Goal: Information Seeking & Learning: Learn about a topic

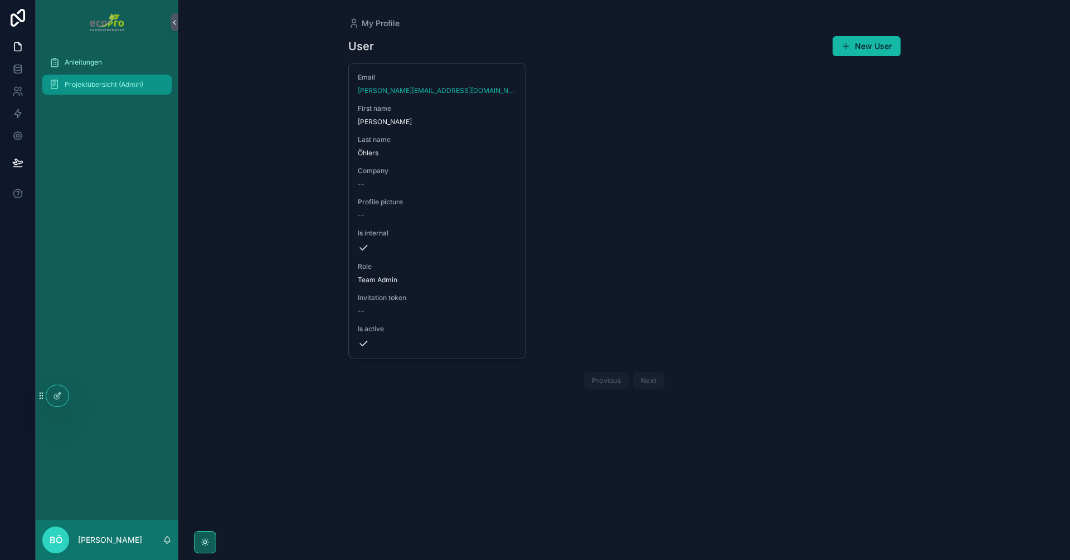
click at [92, 81] on span "Projektübersicht (Admin)" at bounding box center [104, 84] width 79 height 9
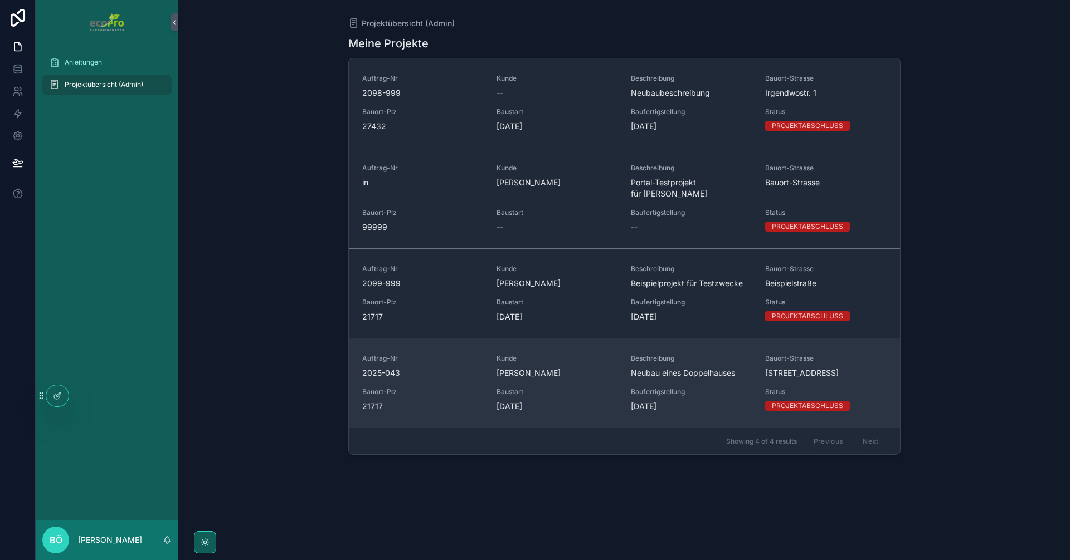
click at [456, 355] on div "Auftrag-Nr 2025-043" at bounding box center [422, 366] width 121 height 25
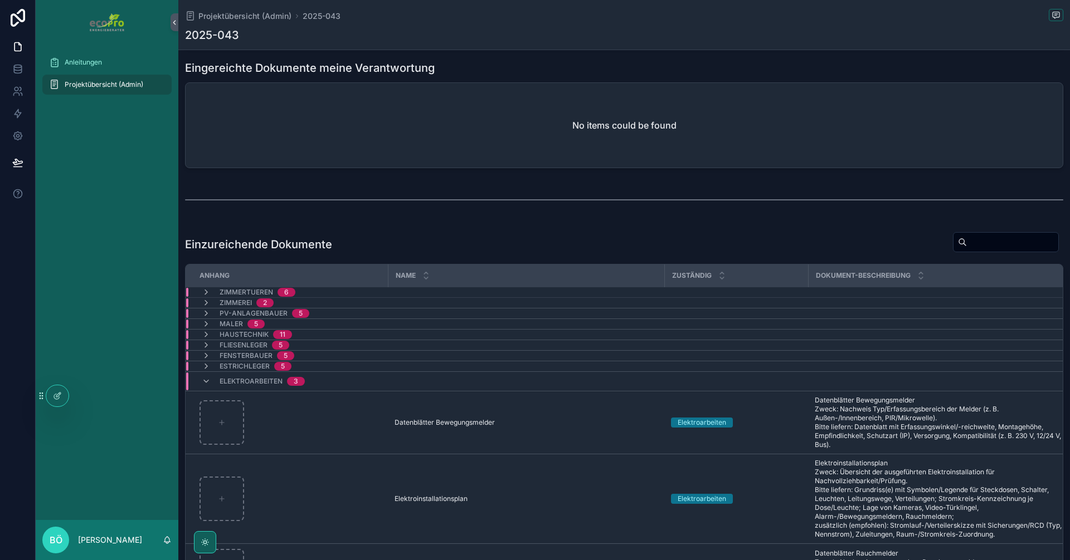
scroll to position [780, 0]
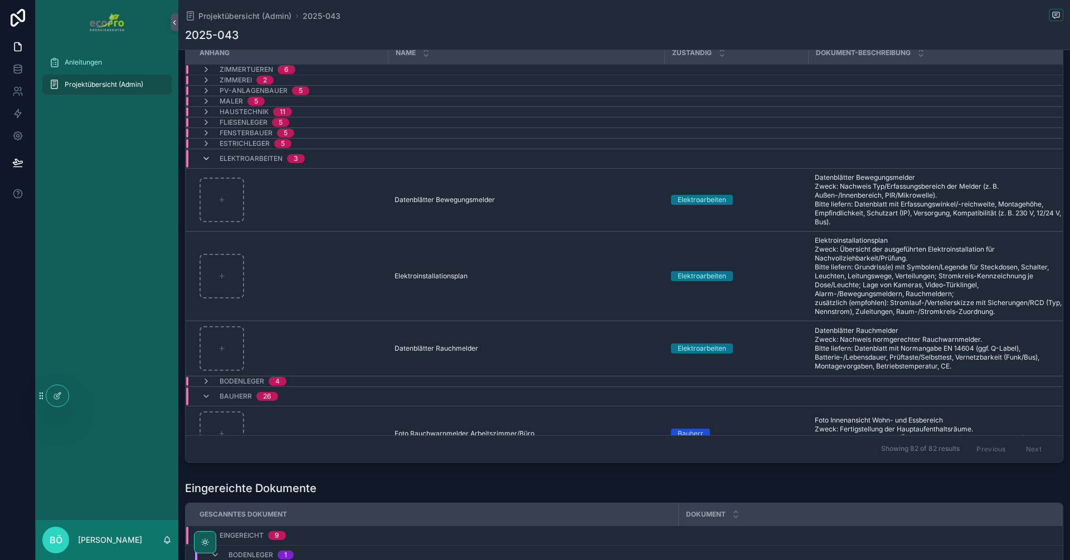
click at [202, 158] on icon "scrollable content" at bounding box center [206, 158] width 9 height 9
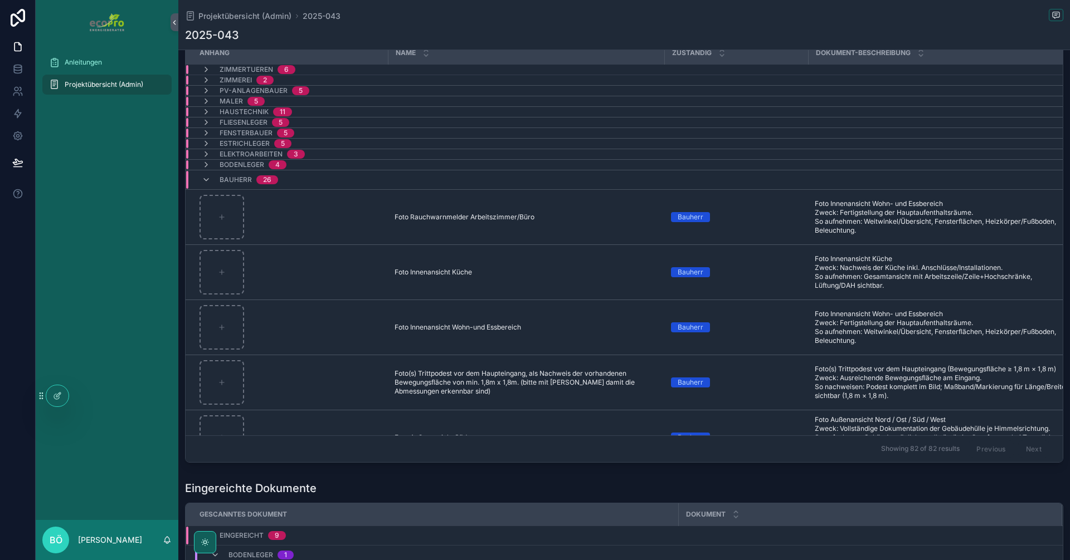
click at [199, 174] on div "Bauherr 26" at bounding box center [239, 180] width 103 height 18
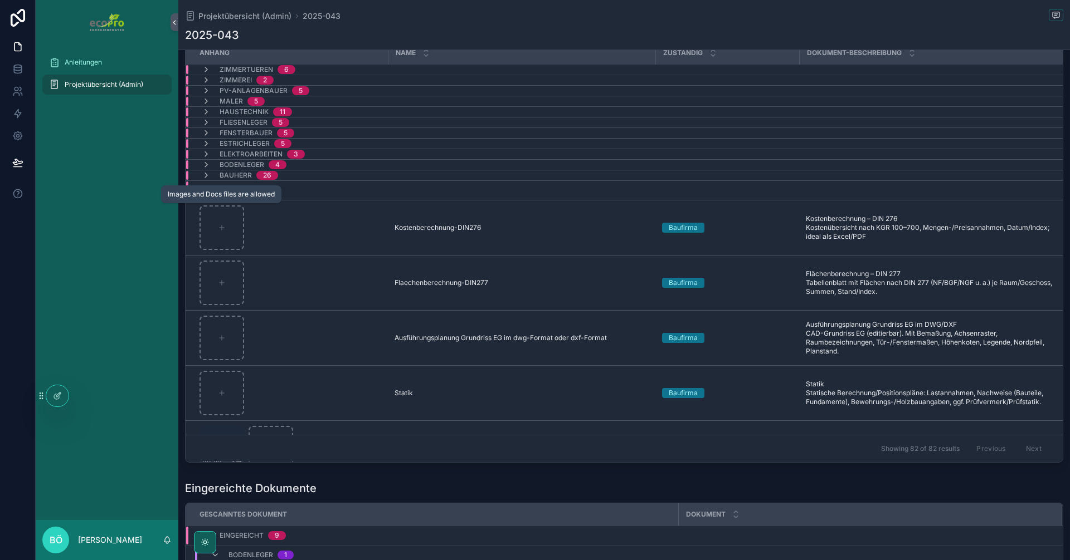
click at [200, 191] on div "Images and Docs files are allowed" at bounding box center [221, 194] width 107 height 9
click at [202, 193] on icon "scrollable content" at bounding box center [206, 190] width 9 height 9
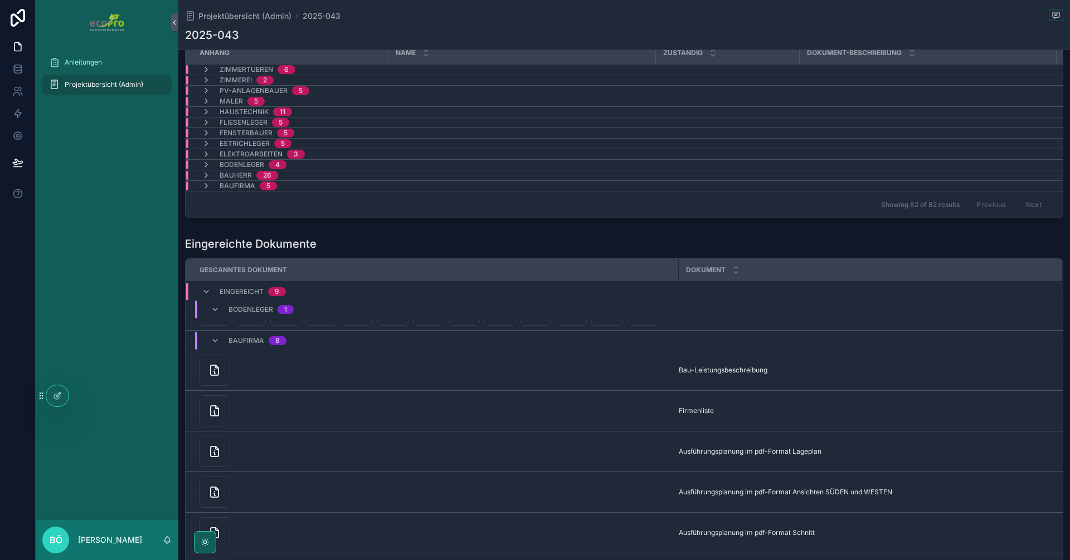
scroll to position [58, 0]
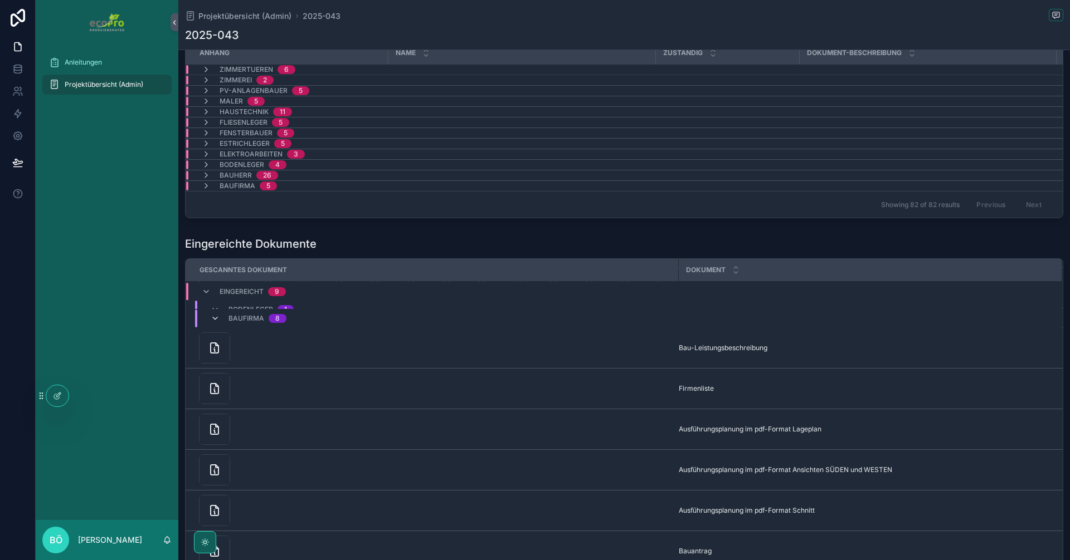
click at [214, 314] on icon "scrollable content" at bounding box center [215, 318] width 9 height 9
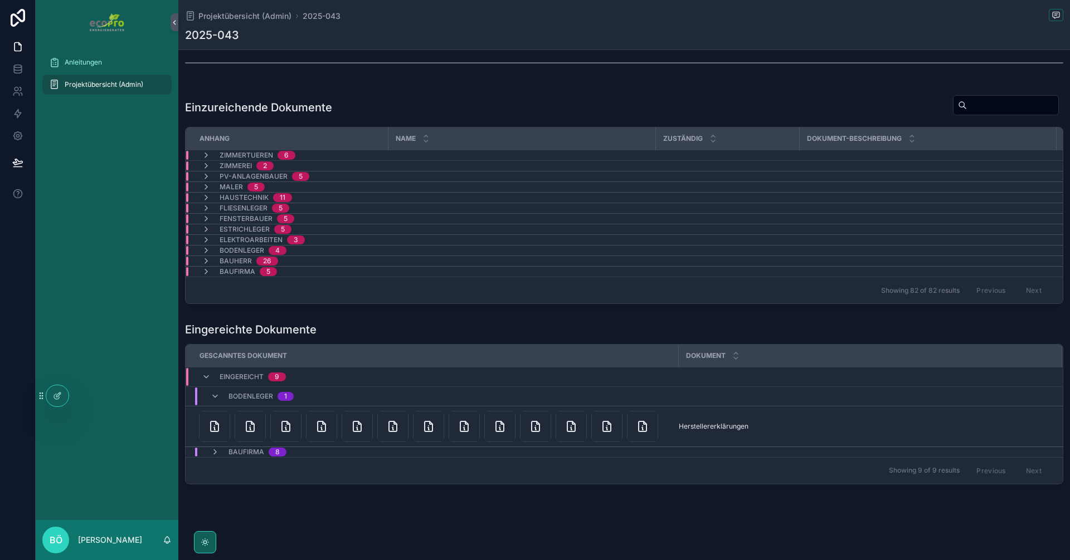
scroll to position [0, 0]
click at [209, 373] on icon "scrollable content" at bounding box center [206, 377] width 9 height 9
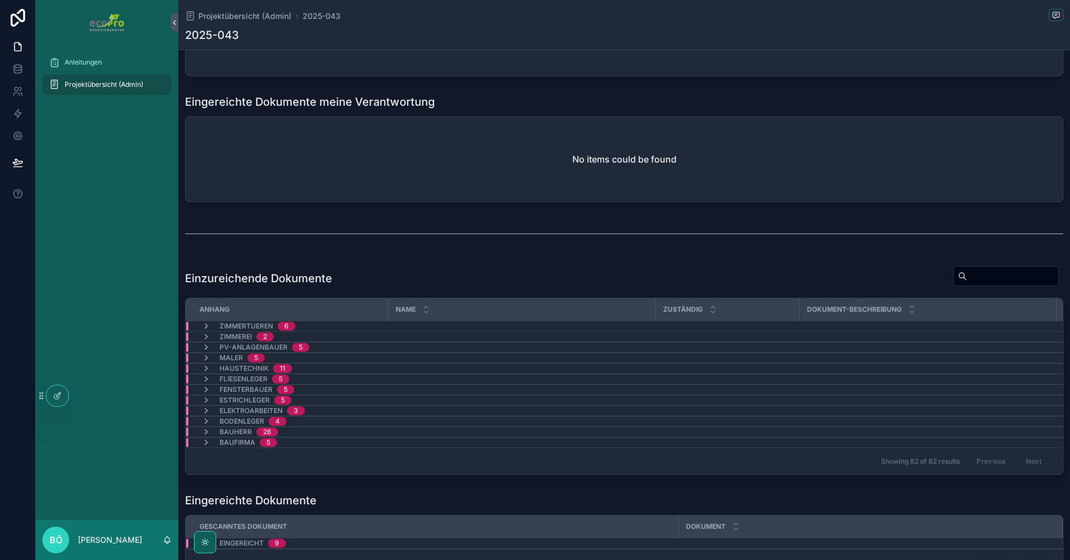
scroll to position [626, 0]
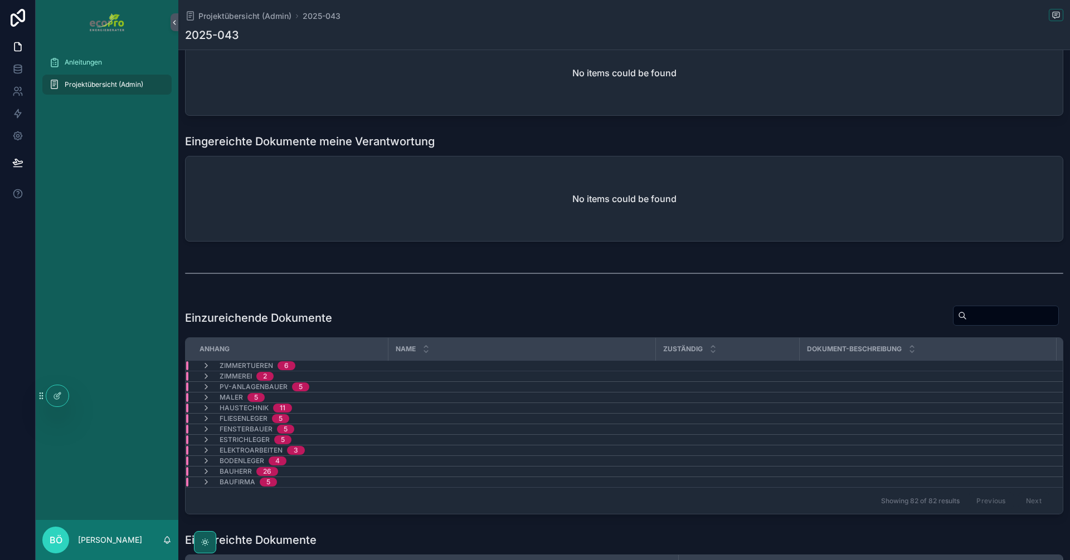
scroll to position [613, 0]
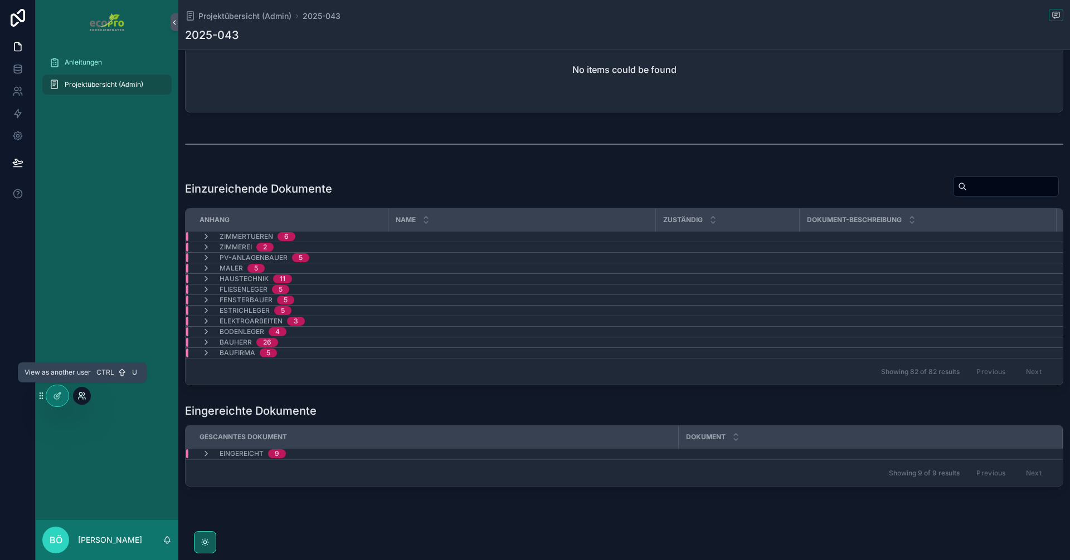
click at [85, 398] on icon at bounding box center [84, 398] width 1 height 2
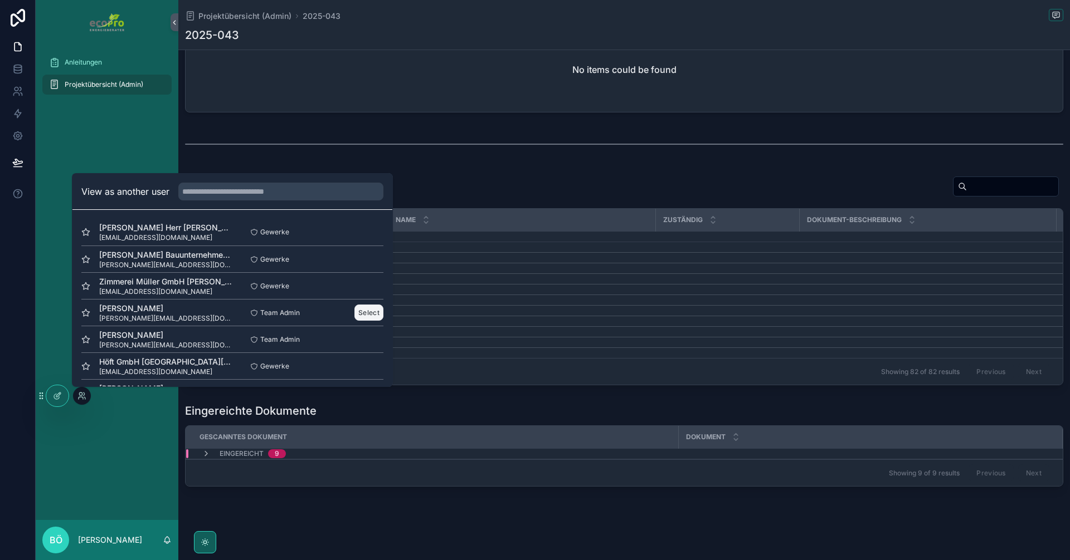
click at [364, 316] on button "Select" at bounding box center [368, 313] width 29 height 16
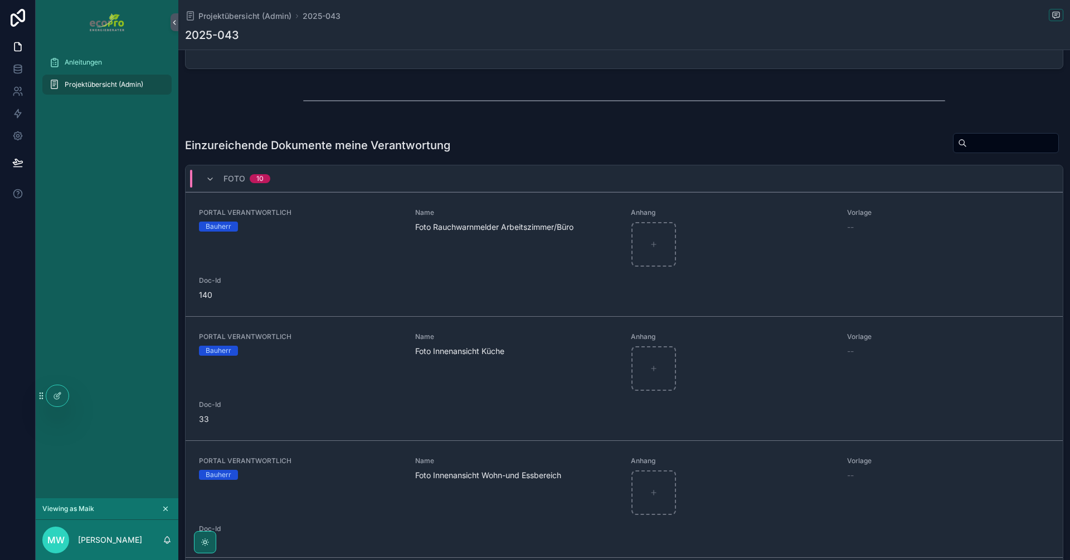
click at [201, 178] on div "Foto 10" at bounding box center [237, 179] width 91 height 18
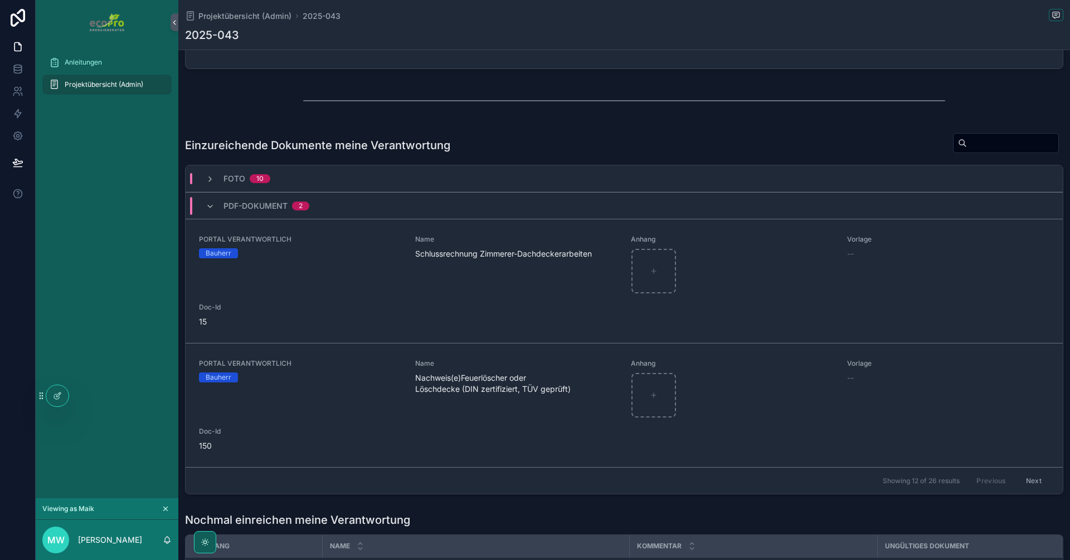
click at [207, 214] on div "PDF-Dokument 2" at bounding box center [258, 206] width 104 height 18
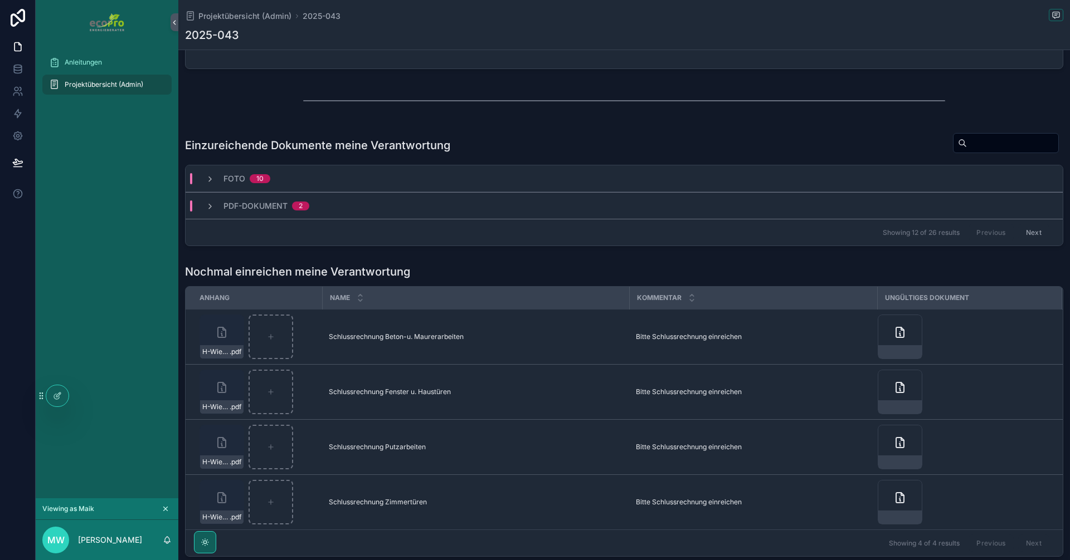
click at [207, 214] on div "PDF-Dokument 2" at bounding box center [624, 205] width 877 height 27
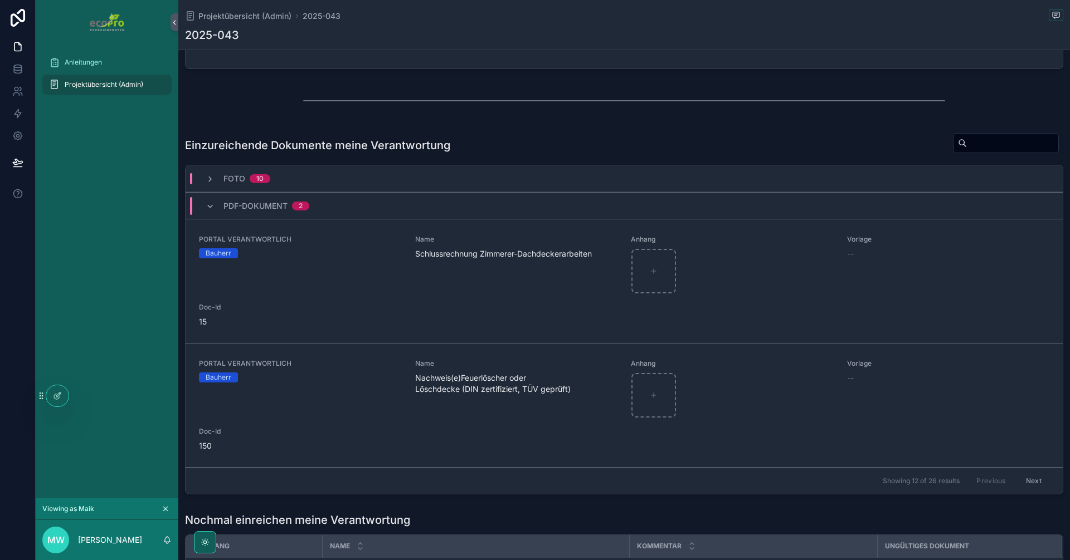
click at [207, 214] on div "PDF-Dokument 2" at bounding box center [258, 206] width 104 height 18
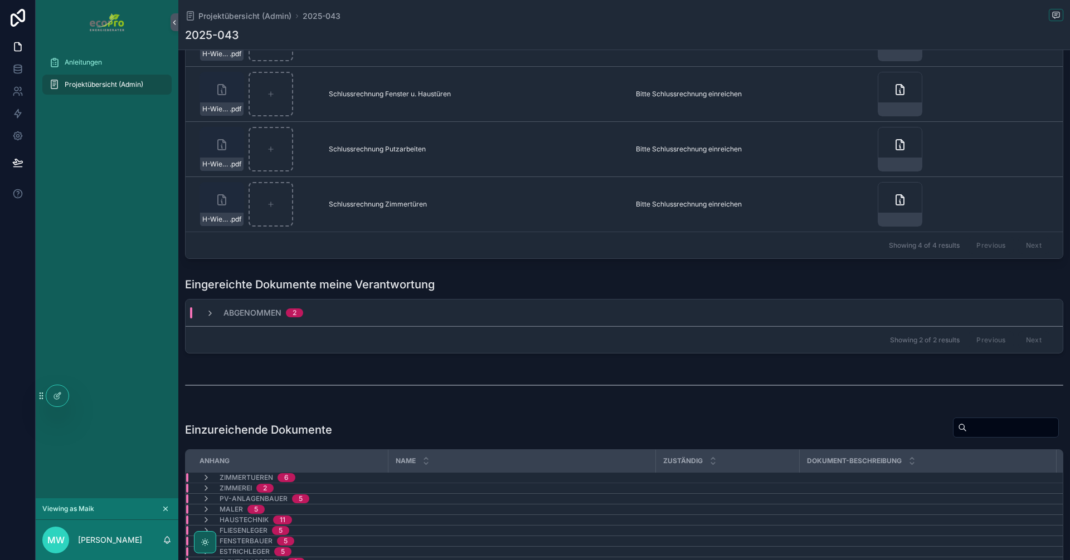
scroll to position [669, 0]
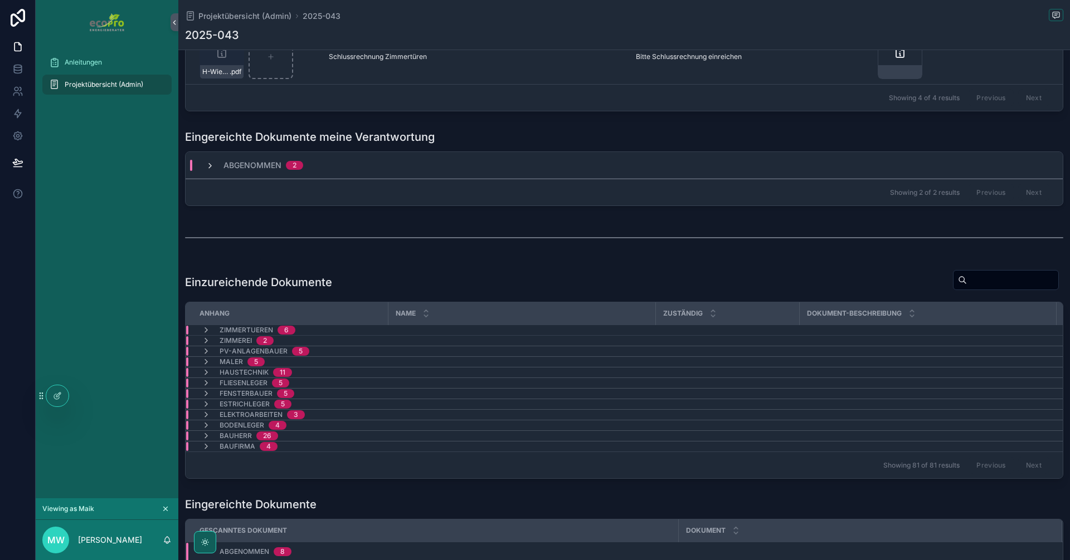
click at [210, 163] on icon "scrollable content" at bounding box center [210, 166] width 9 height 9
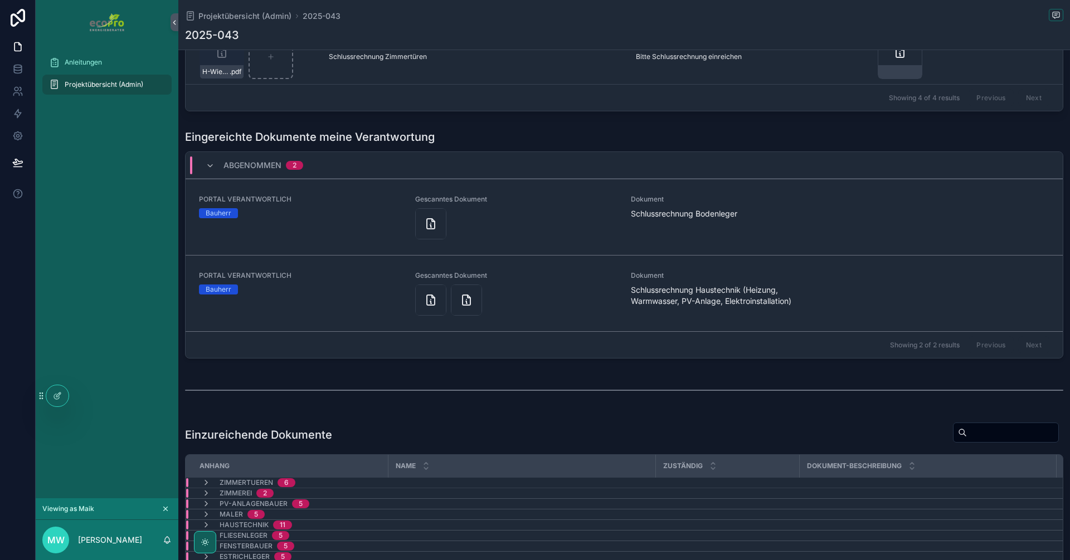
click at [210, 163] on icon "scrollable content" at bounding box center [210, 166] width 9 height 9
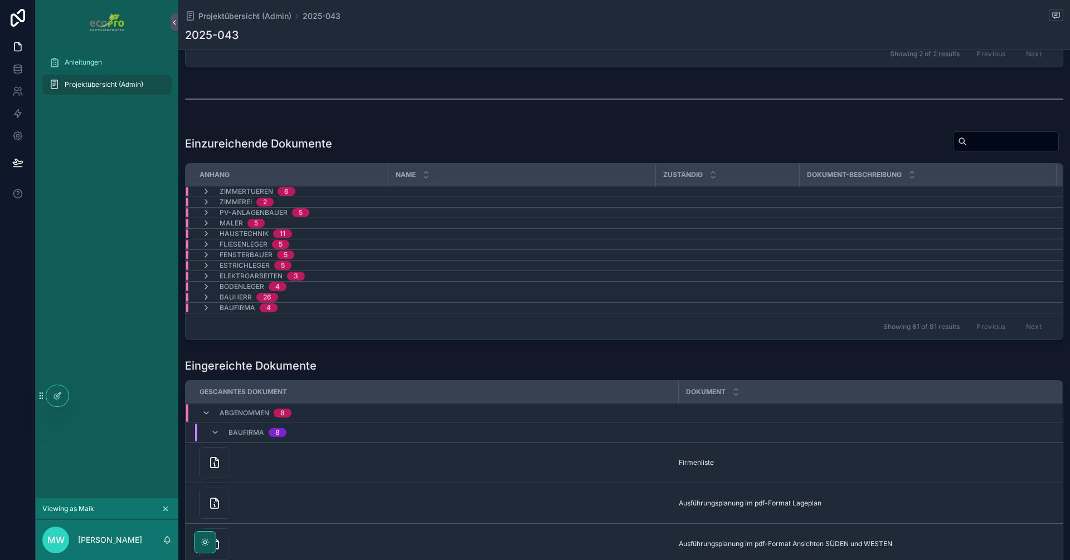
scroll to position [891, 0]
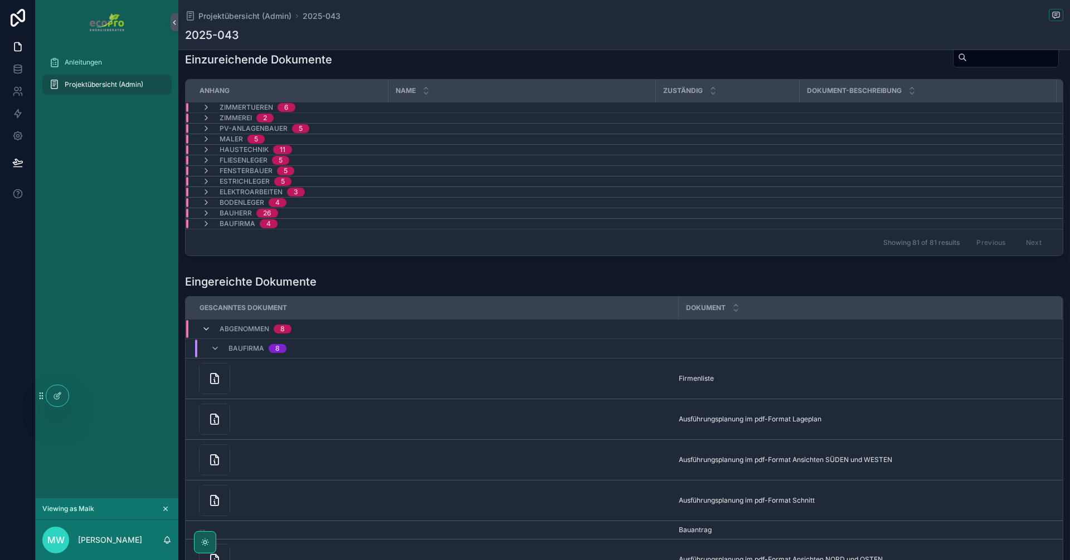
click at [208, 332] on icon "scrollable content" at bounding box center [206, 329] width 9 height 9
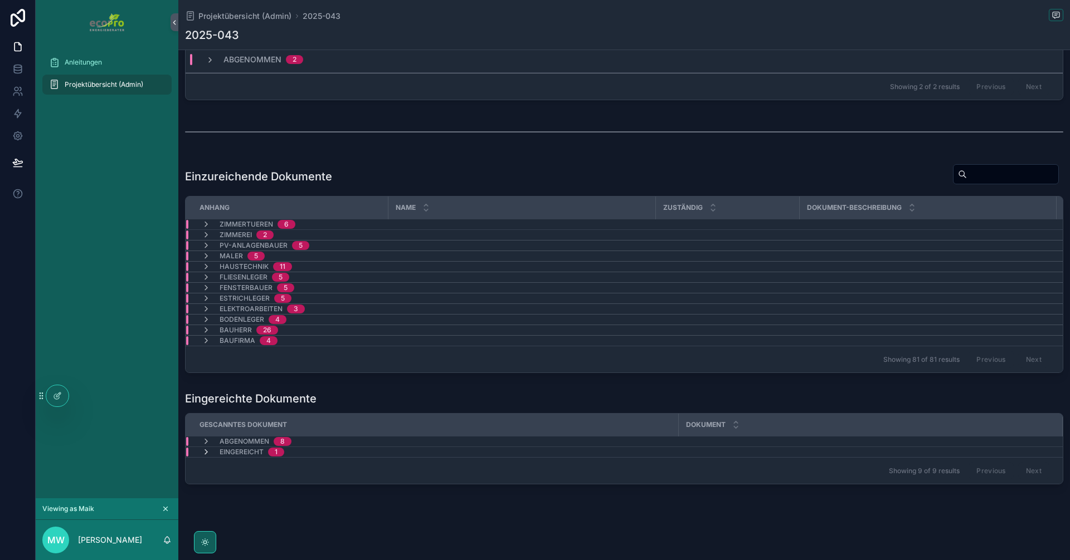
click at [209, 448] on icon "scrollable content" at bounding box center [206, 452] width 9 height 9
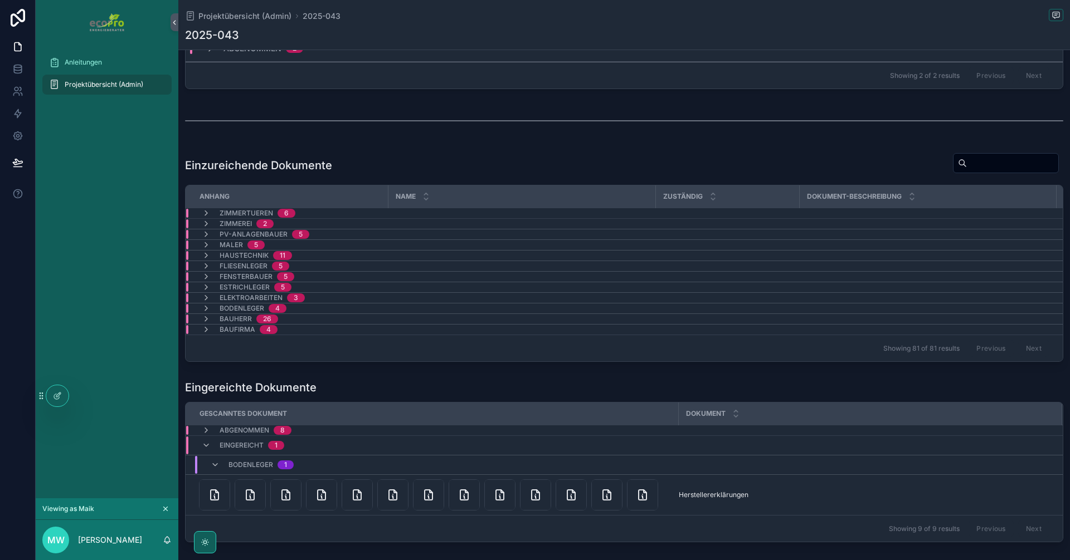
click at [209, 448] on icon "scrollable content" at bounding box center [206, 445] width 9 height 9
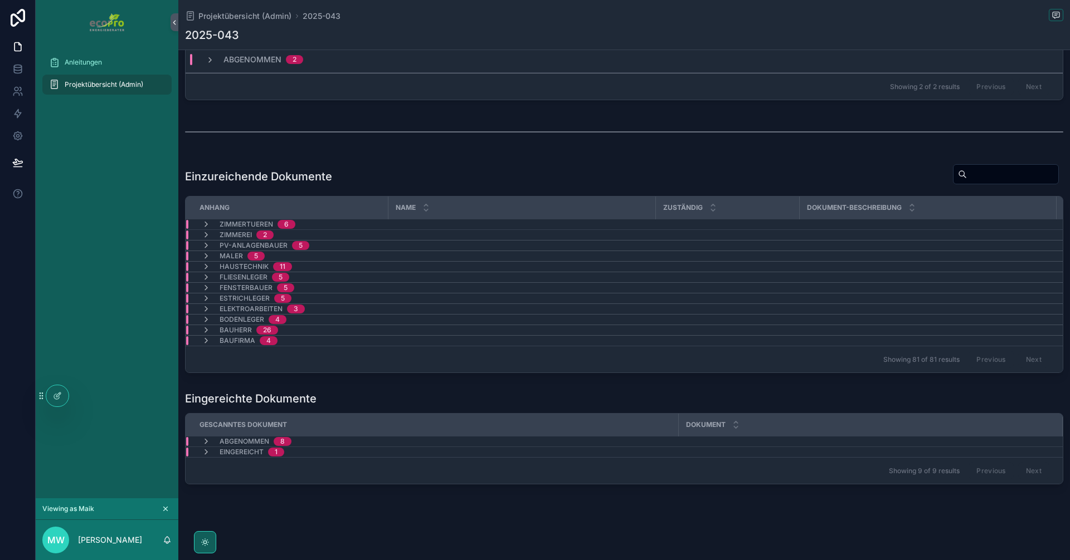
click at [209, 448] on icon "scrollable content" at bounding box center [206, 452] width 9 height 9
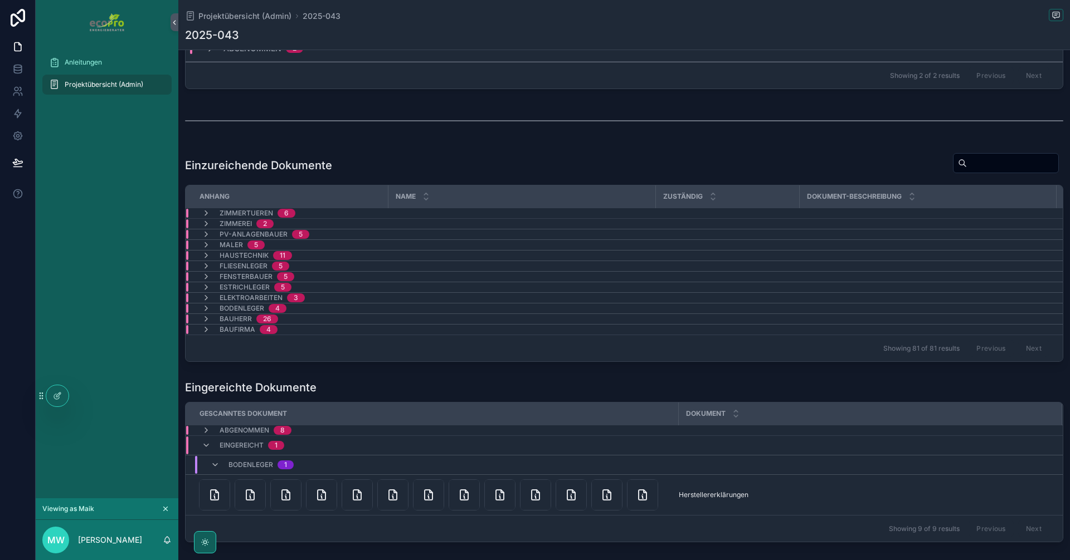
click at [209, 448] on icon "scrollable content" at bounding box center [206, 445] width 9 height 9
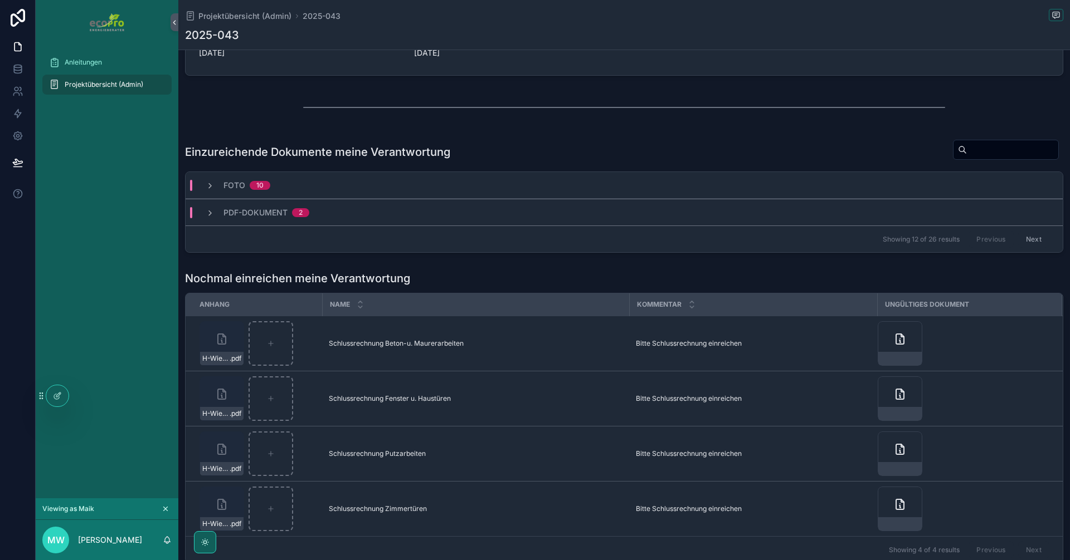
scroll to position [223, 0]
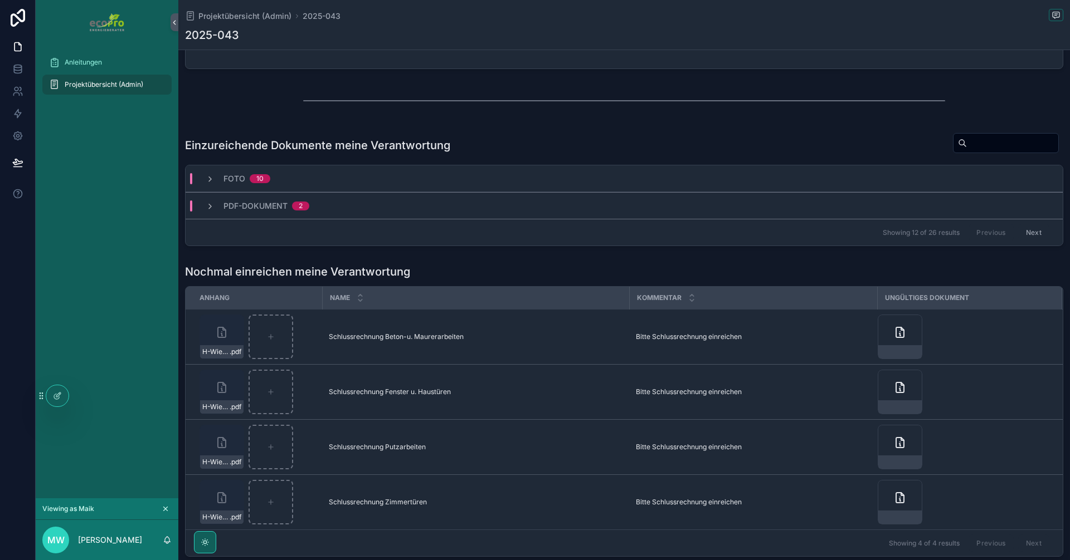
click at [217, 177] on div "Foto 10" at bounding box center [238, 178] width 65 height 11
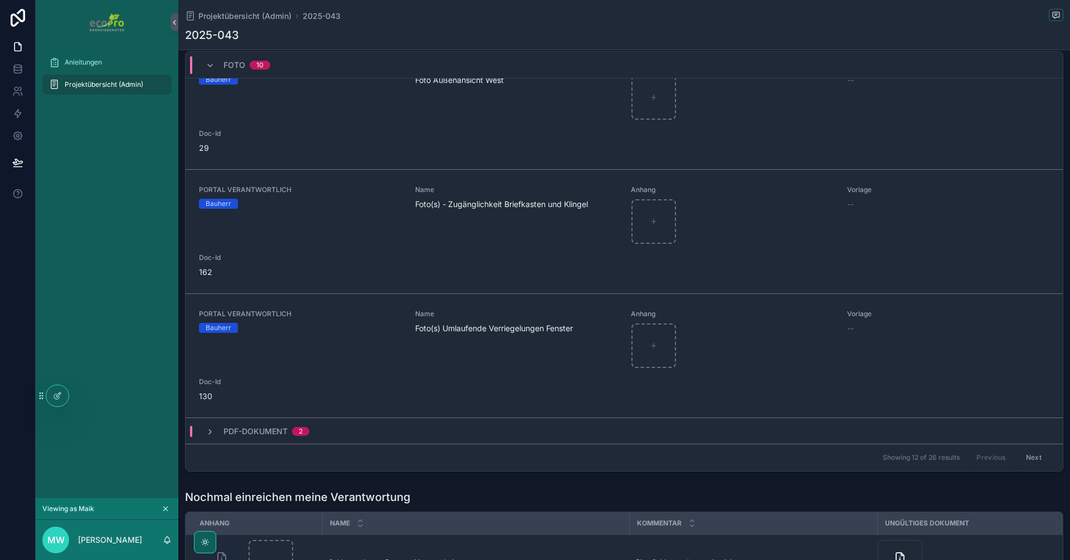
scroll to position [446, 0]
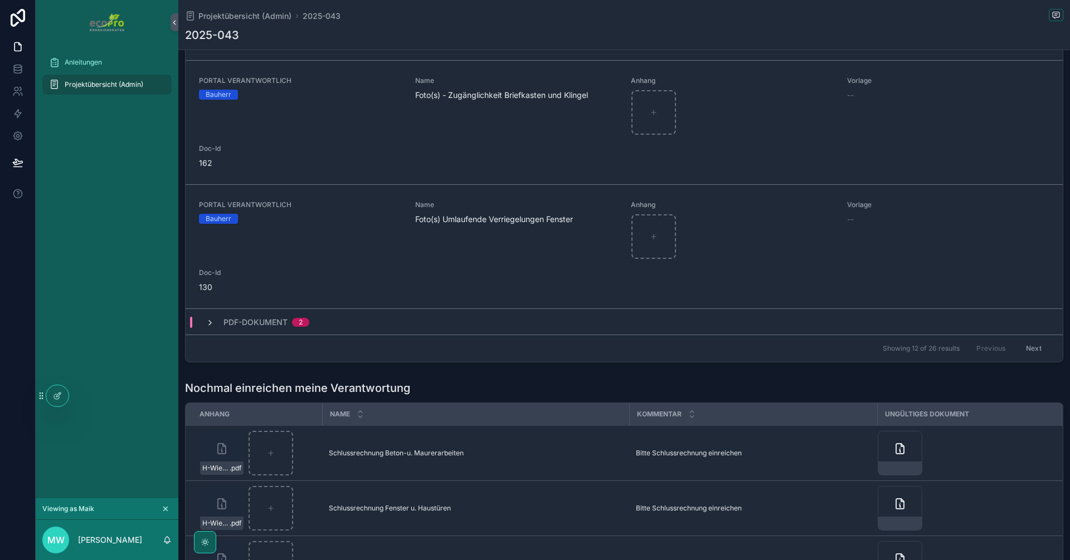
click at [210, 319] on icon "scrollable content" at bounding box center [210, 323] width 9 height 9
click at [218, 322] on div "PDF-Dokument 2" at bounding box center [258, 323] width 104 height 18
click at [216, 319] on div "PDF-Dokument 2" at bounding box center [258, 322] width 104 height 11
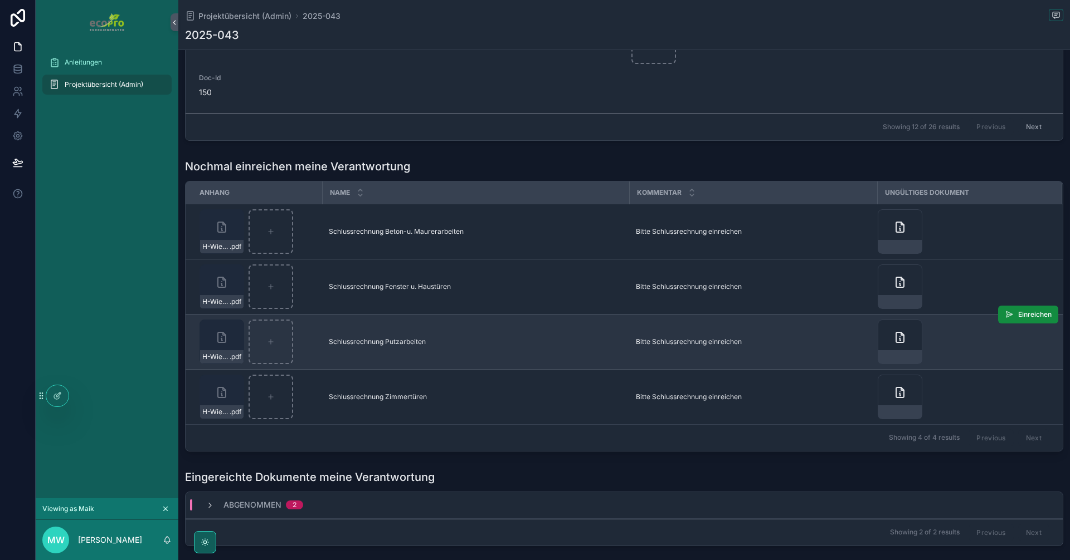
scroll to position [613, 0]
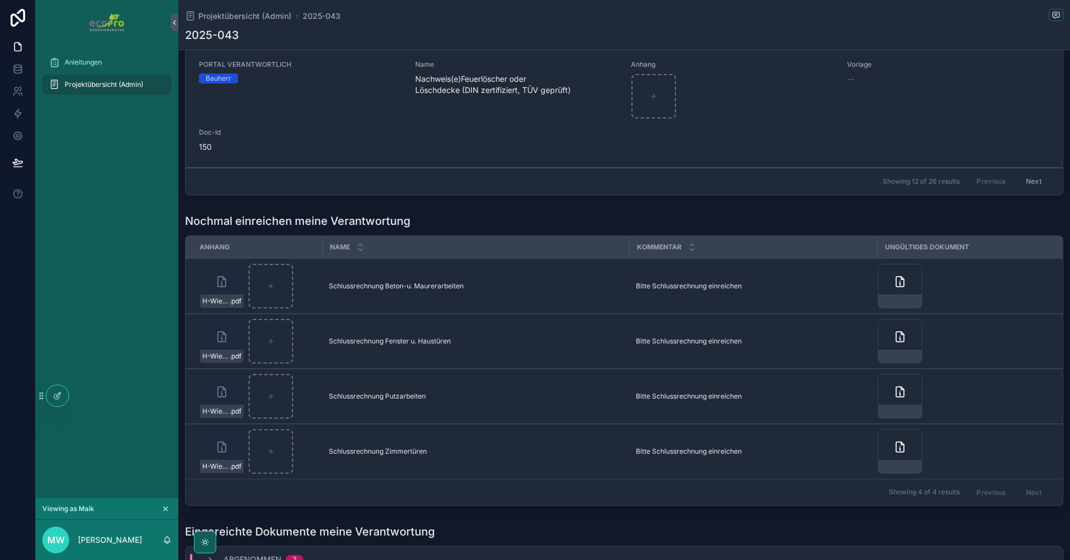
click at [801, 217] on div "Nochmal einreichen meine Verantwortung" at bounding box center [624, 221] width 878 height 16
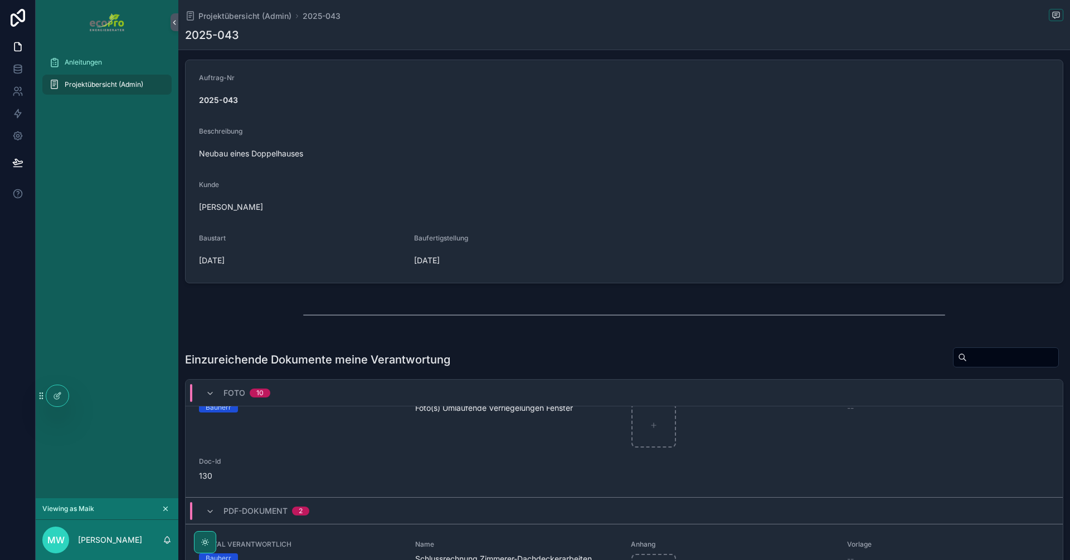
scroll to position [0, 0]
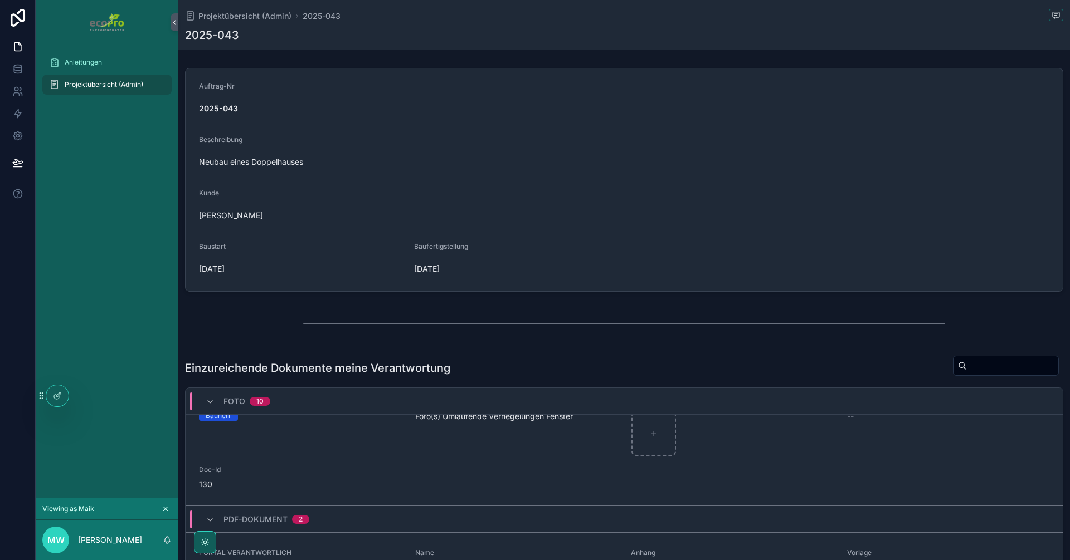
drag, startPoint x: 468, startPoint y: 273, endPoint x: 414, endPoint y: 262, distance: 55.1
click at [414, 262] on div "[DATE]" at bounding box center [517, 269] width 206 height 18
drag, startPoint x: 411, startPoint y: 262, endPoint x: 455, endPoint y: 269, distance: 44.5
click at [455, 269] on form "Auftrag-Nr 2025-043 Beschreibung Neubau eines Doppelhauses Kunde Wiebusch, Maik…" at bounding box center [624, 180] width 877 height 223
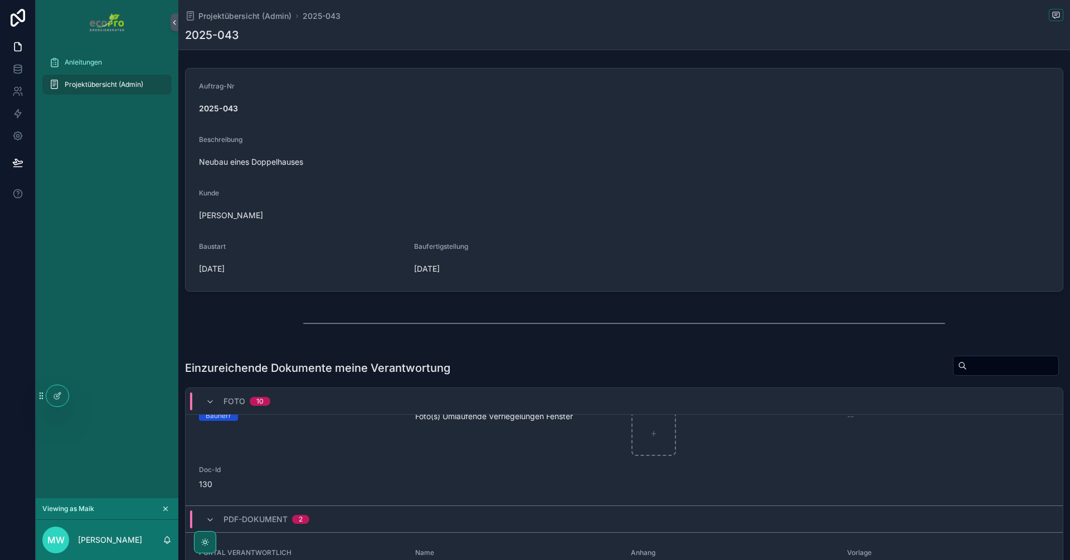
click at [455, 269] on span "[DATE]" at bounding box center [517, 269] width 206 height 11
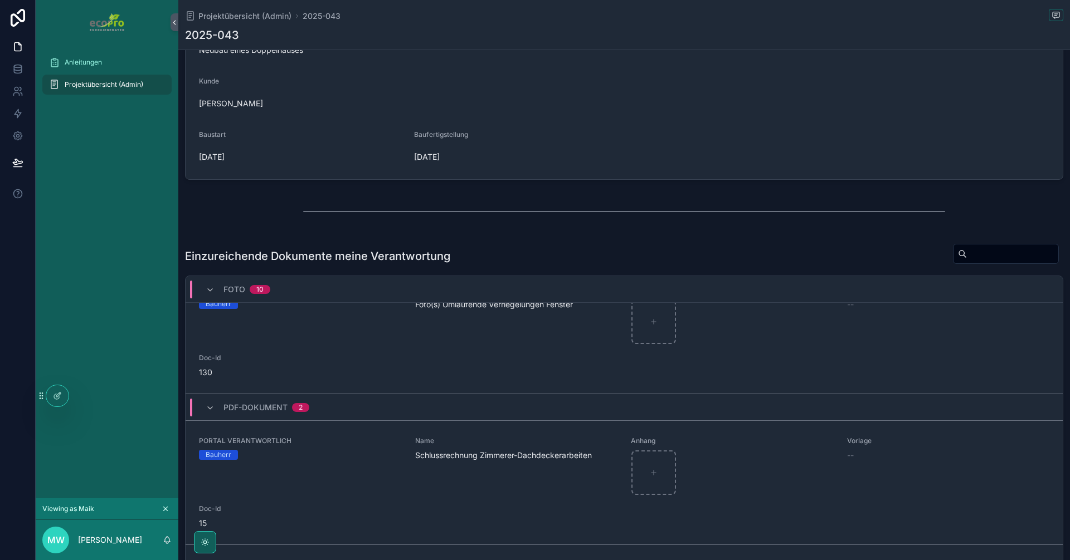
scroll to position [111, 0]
click at [81, 66] on span "Anleitungen" at bounding box center [83, 62] width 37 height 9
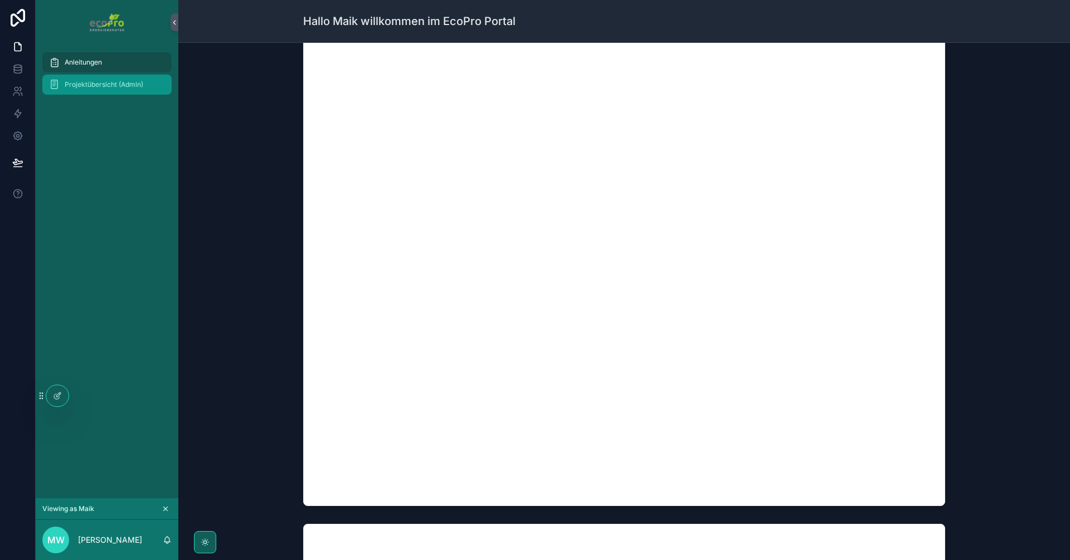
click at [87, 82] on span "Projektübersicht (Admin)" at bounding box center [104, 84] width 79 height 9
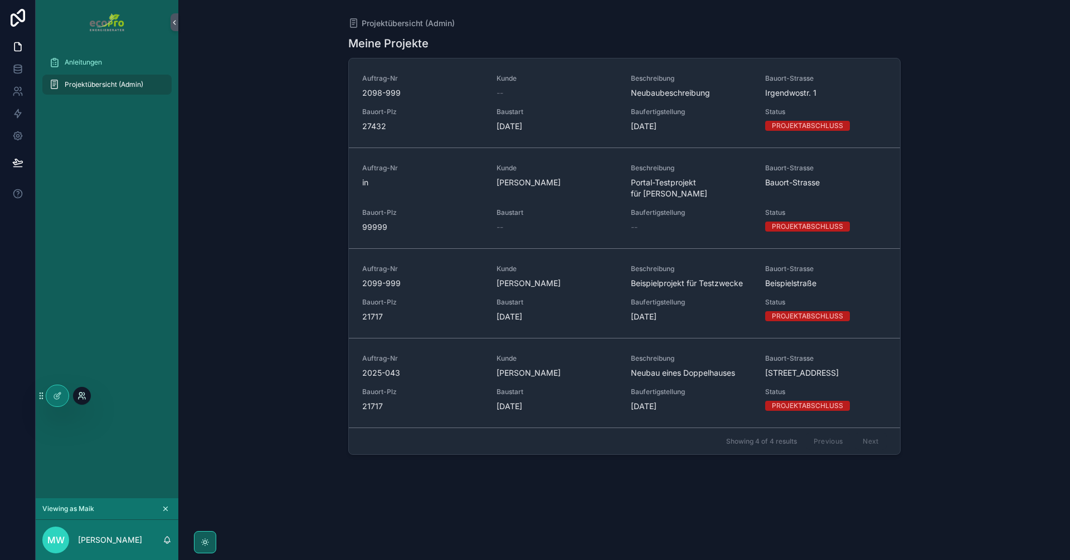
click at [83, 393] on icon at bounding box center [81, 396] width 9 height 9
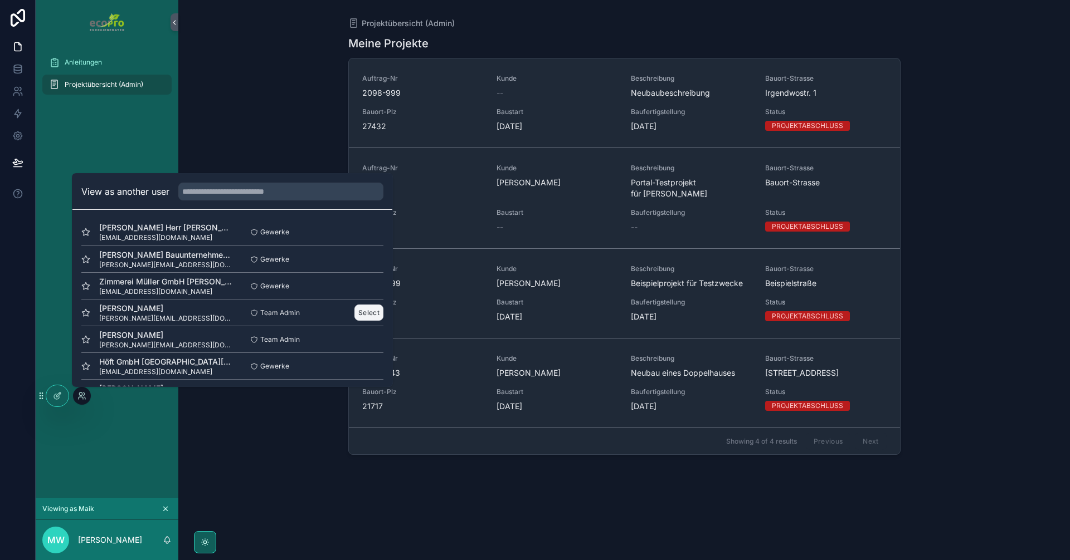
click at [360, 314] on button "Select" at bounding box center [368, 313] width 29 height 16
click at [366, 309] on button "Select" at bounding box center [368, 313] width 29 height 16
click at [354, 310] on button "Select" at bounding box center [368, 313] width 29 height 16
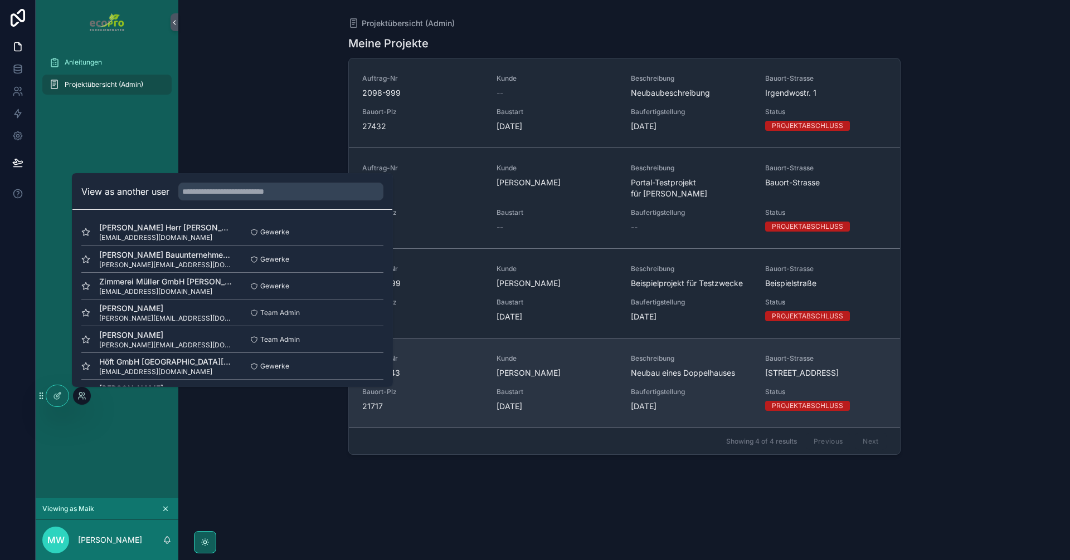
click at [520, 354] on div "Kunde Wiebusch, Maik" at bounding box center [556, 366] width 121 height 25
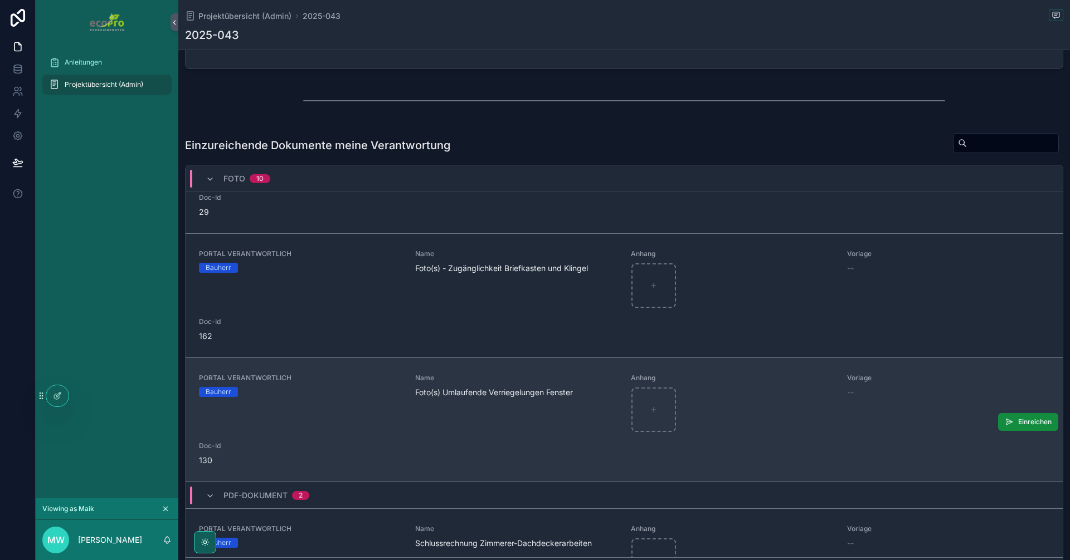
scroll to position [1003, 0]
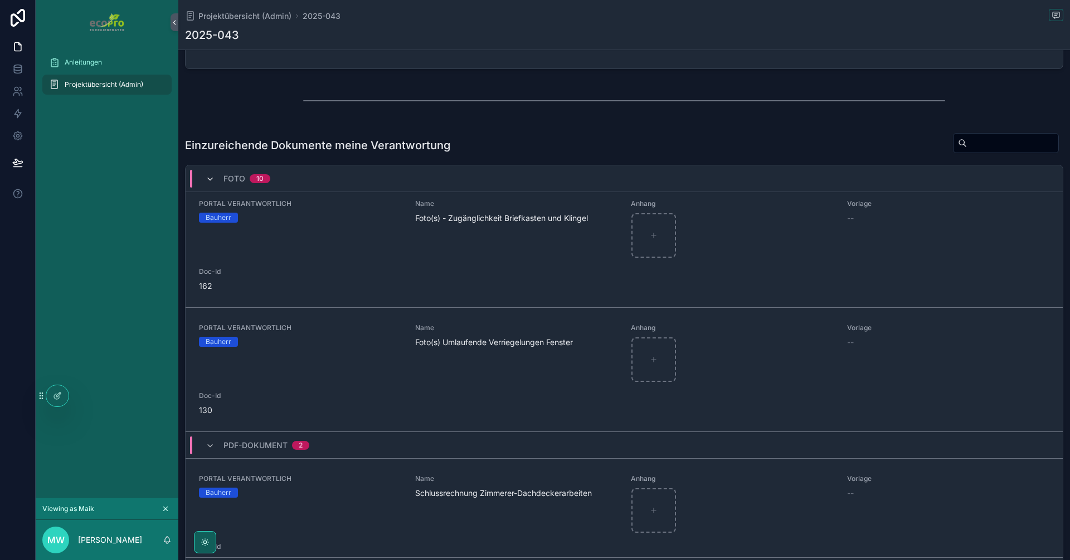
click at [212, 175] on icon "scrollable content" at bounding box center [210, 179] width 9 height 9
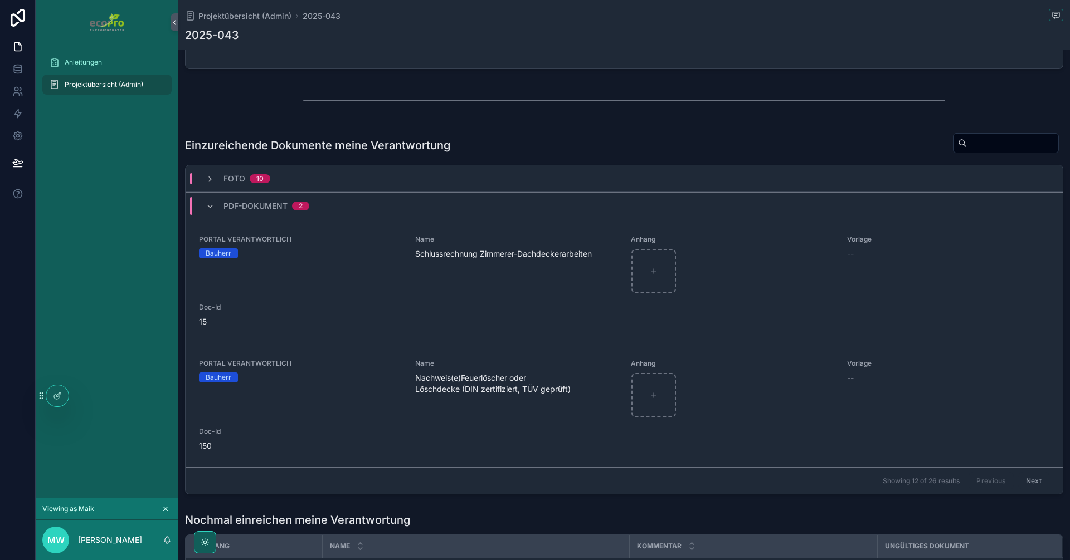
scroll to position [0, 0]
click at [205, 212] on div "PDF-Dokument 2" at bounding box center [257, 206] width 130 height 18
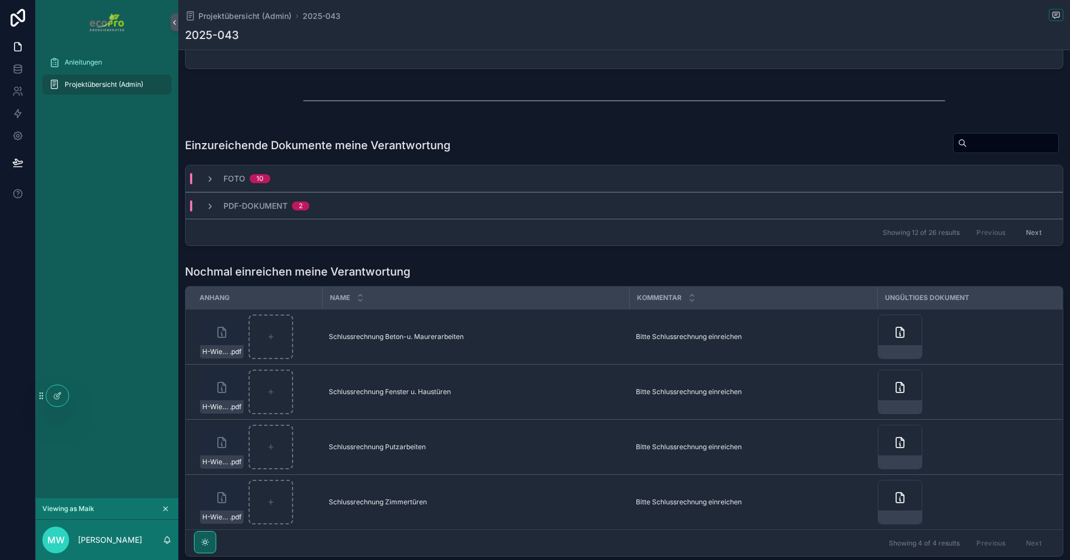
click at [81, 86] on span "Projektübersicht (Admin)" at bounding box center [104, 84] width 79 height 9
